Goal: Navigation & Orientation: Find specific page/section

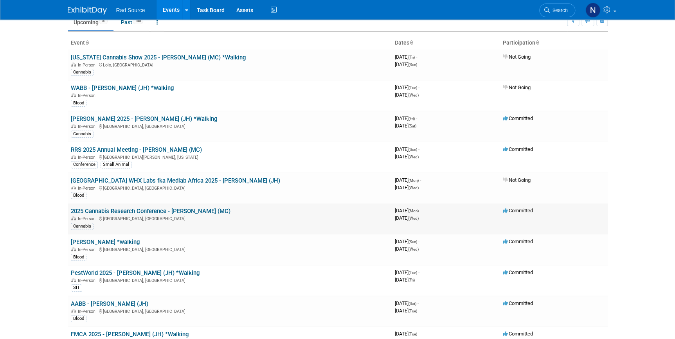
scroll to position [71, 0]
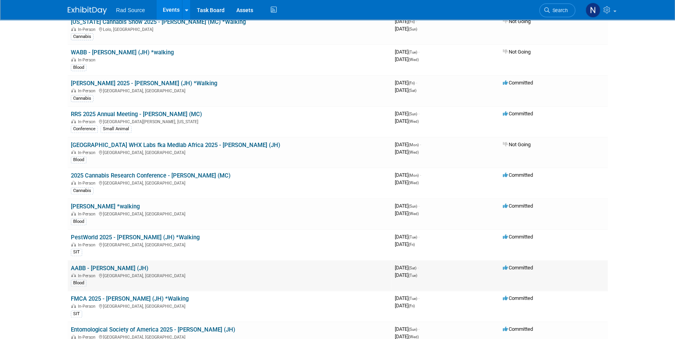
click at [106, 266] on link "AABB - [PERSON_NAME] (JH)" at bounding box center [110, 268] width 78 height 7
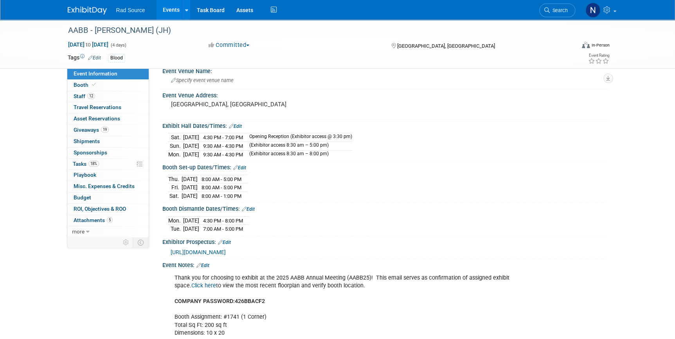
scroll to position [71, 0]
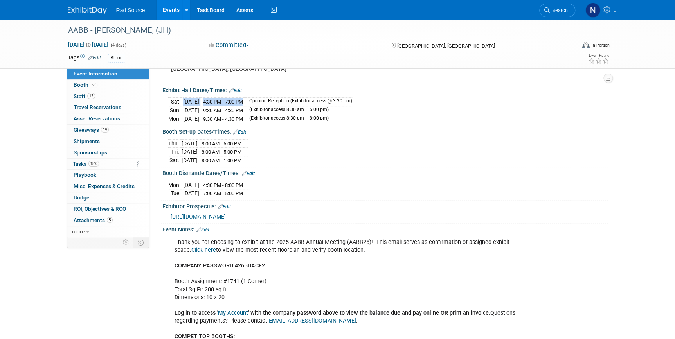
drag, startPoint x: 179, startPoint y: 100, endPoint x: 261, endPoint y: 102, distance: 81.4
click at [261, 102] on tr "Sat. Oct 25, 2025 4:30 PM - 7:00 PM Opening Reception (Exhibitor access @ 3:30 …" at bounding box center [260, 102] width 184 height 9
click at [153, 102] on div "Event Website: Edit https://www.aabb.org/annual-meeting Event Venue Name: Speci…" at bounding box center [378, 82] width 459 height 169
drag, startPoint x: 170, startPoint y: 101, endPoint x: 259, endPoint y: 103, distance: 88.9
click at [259, 103] on tr "Sat. Oct 25, 2025 4:30 PM - 7:00 PM Opening Reception (Exhibitor access @ 3:30 …" at bounding box center [260, 102] width 184 height 9
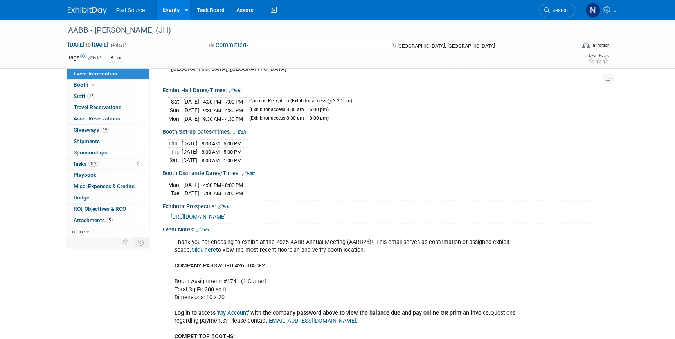
scroll to position [35, 0]
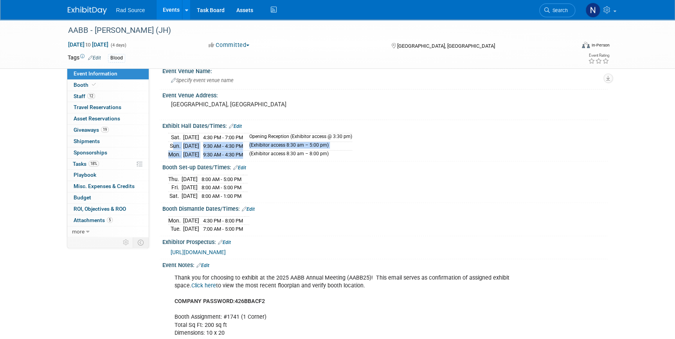
drag, startPoint x: 169, startPoint y: 144, endPoint x: 265, endPoint y: 151, distance: 95.7
click at [265, 151] on tbody "Sat. Oct 25, 2025 4:30 PM - 7:00 PM Opening Reception (Exhibitor access @ 3:30 …" at bounding box center [260, 146] width 184 height 25
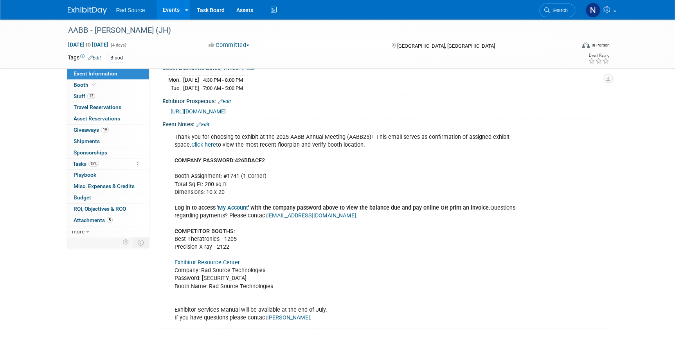
scroll to position [141, 0]
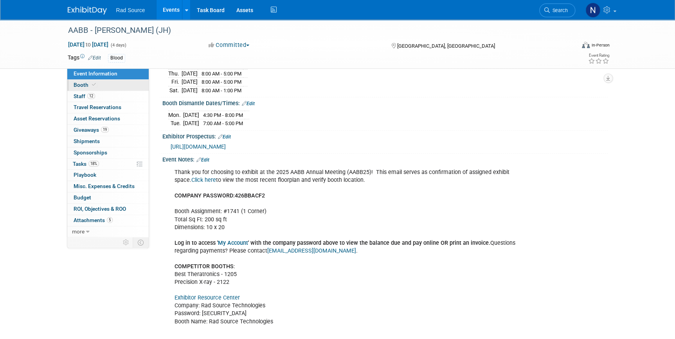
click at [103, 87] on link "Booth" at bounding box center [107, 85] width 81 height 11
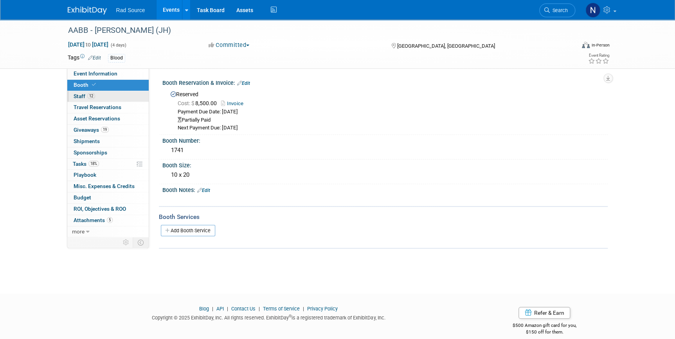
click at [105, 98] on link "12 Staff 12" at bounding box center [107, 96] width 81 height 11
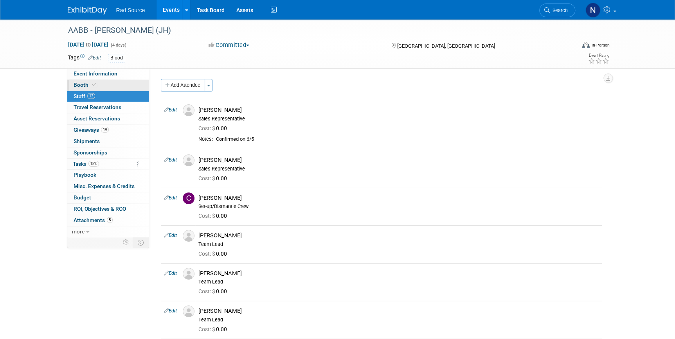
click at [107, 89] on link "Booth" at bounding box center [107, 85] width 81 height 11
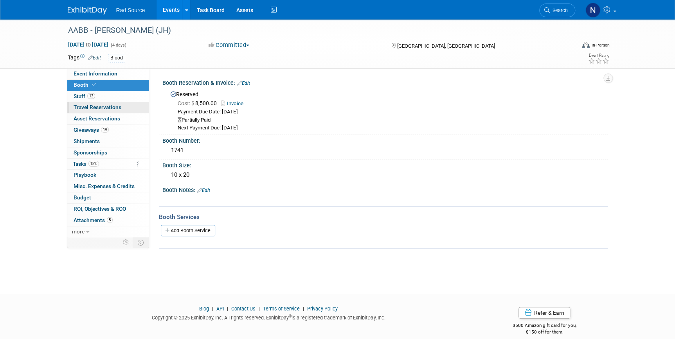
click at [106, 110] on span "Travel Reservations 0" at bounding box center [98, 107] width 48 height 6
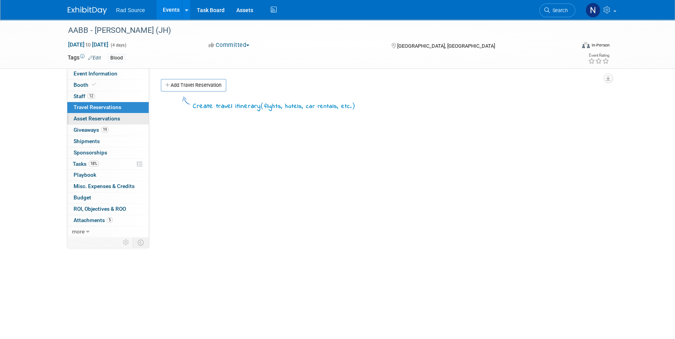
click at [121, 121] on link "0 Asset Reservations 0" at bounding box center [107, 119] width 81 height 11
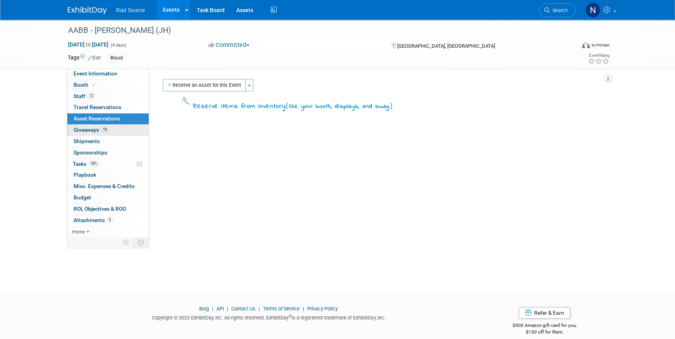
click at [121, 134] on link "19 Giveaways 19" at bounding box center [107, 130] width 81 height 11
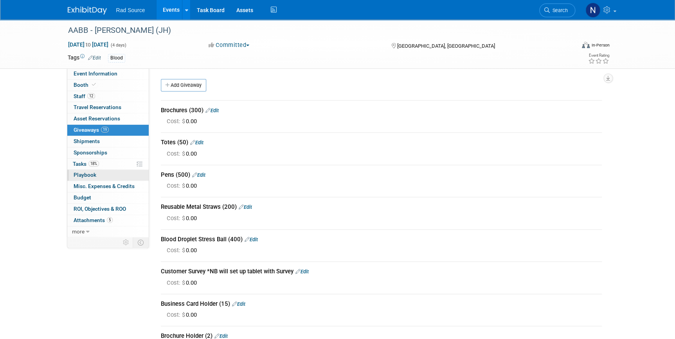
click at [80, 172] on span "Playbook 0" at bounding box center [85, 175] width 23 height 6
